Goal: Task Accomplishment & Management: Manage account settings

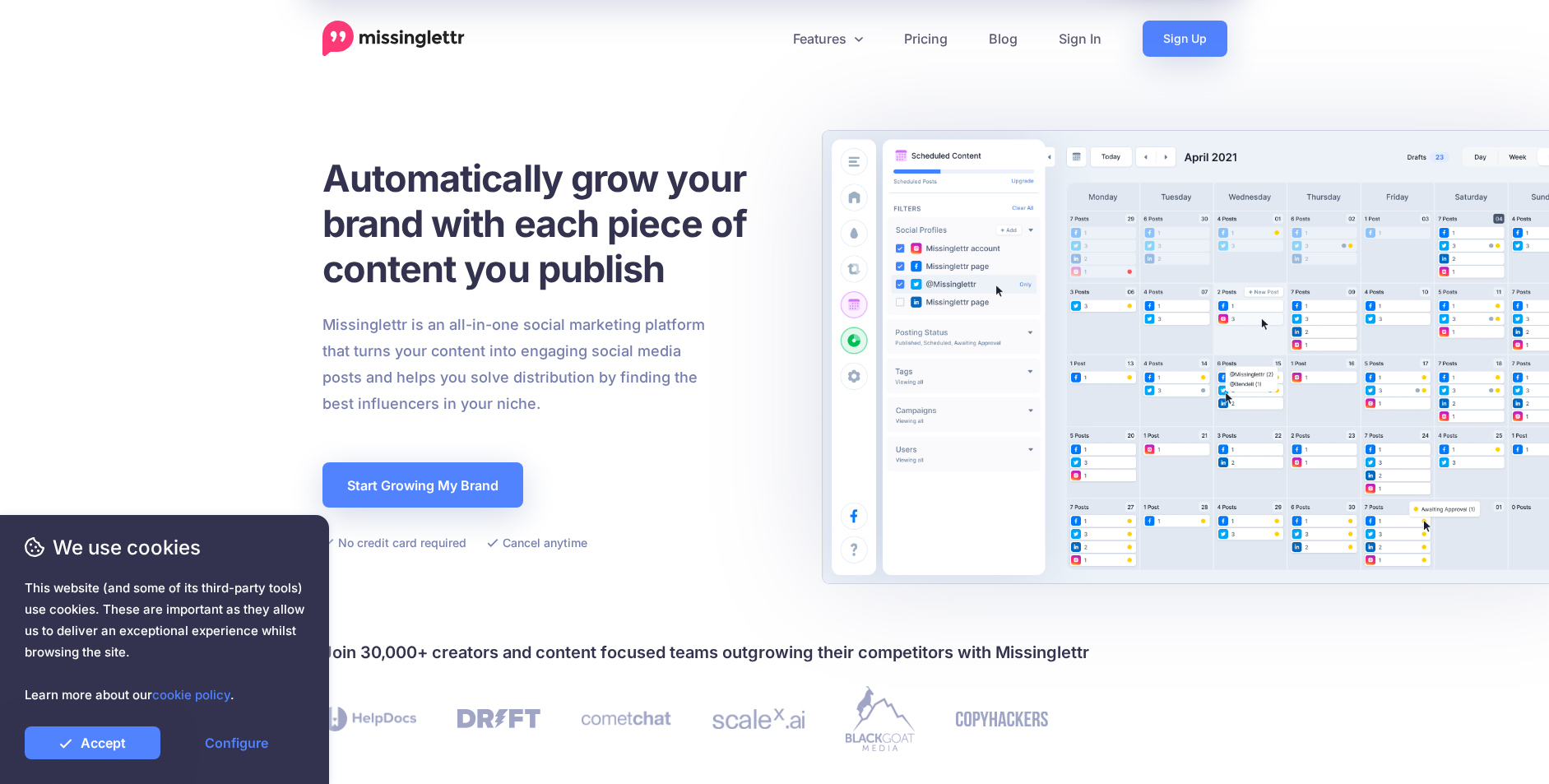
click at [1078, 41] on link "Sign In" at bounding box center [1080, 38] width 84 height 36
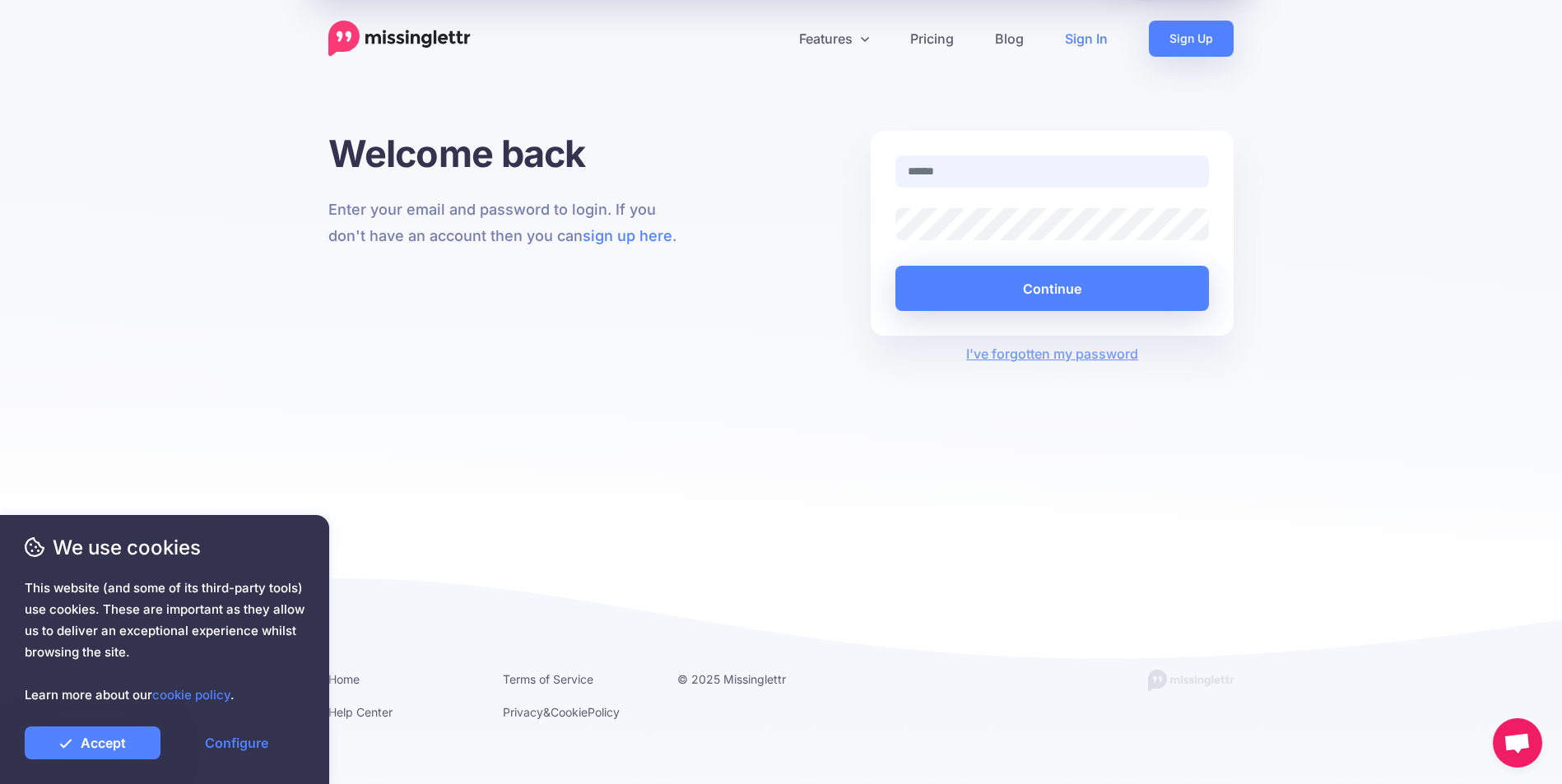
type input "**********"
click at [1015, 299] on button "Continue" at bounding box center [1053, 288] width 314 height 46
